Goal: Ask a question

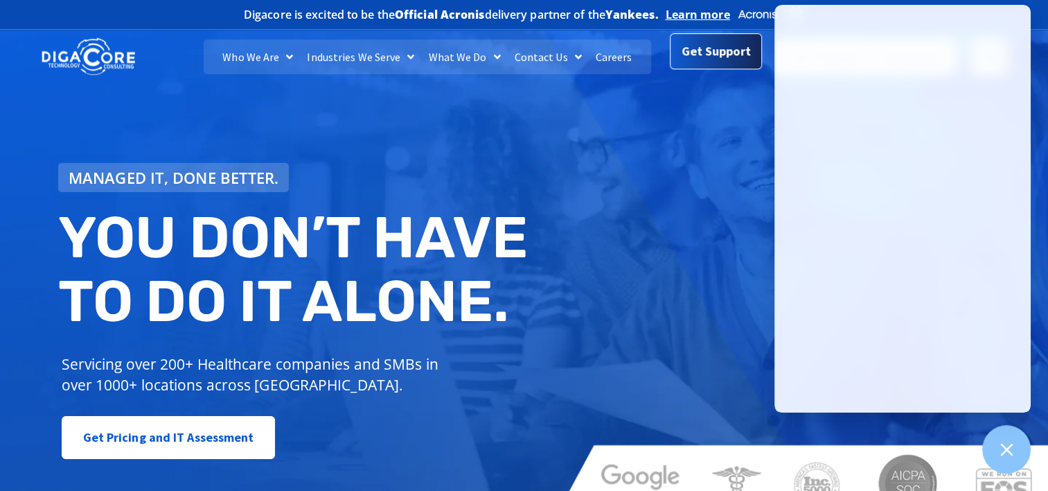
click at [713, 52] on span "Get Support" at bounding box center [716, 51] width 69 height 28
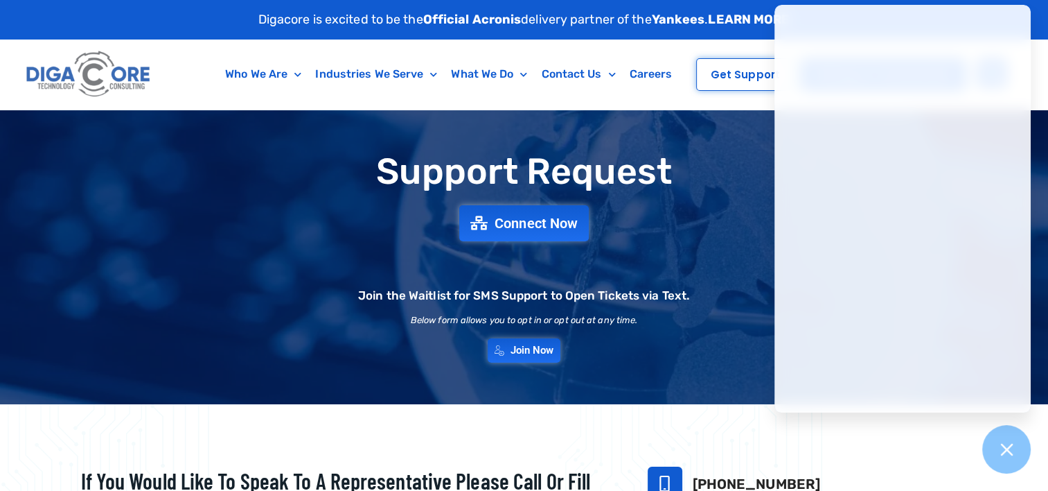
click at [269, 157] on h1 "Support Request" at bounding box center [524, 171] width 956 height 39
click at [509, 225] on span "Connect Now" at bounding box center [537, 223] width 91 height 15
